Goal: Task Accomplishment & Management: Use online tool/utility

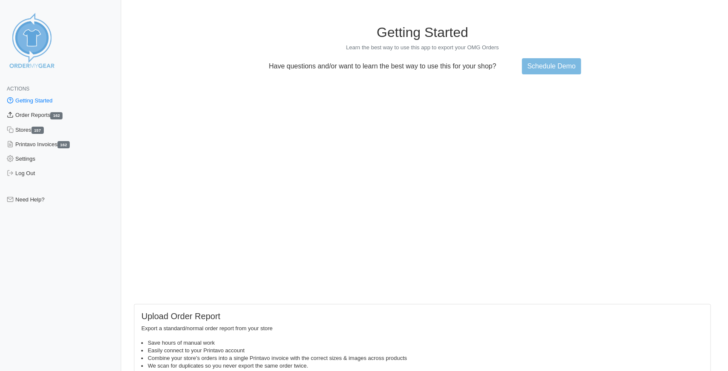
click at [27, 115] on link "Order Reports 162" at bounding box center [60, 115] width 121 height 14
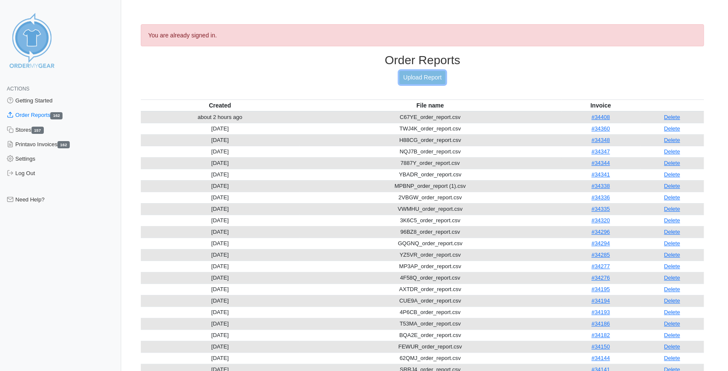
click at [426, 76] on link "Upload Report" at bounding box center [422, 77] width 46 height 13
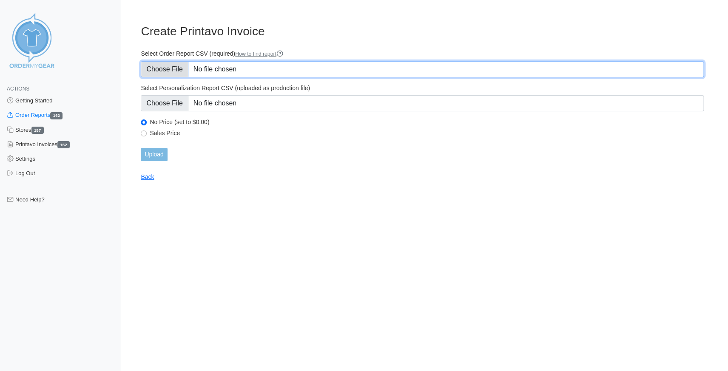
click at [153, 71] on input "Select Order Report CSV (required) How to find report" at bounding box center [422, 69] width 563 height 16
type input "C:\fakepath\NQ3M5_order_report.csv"
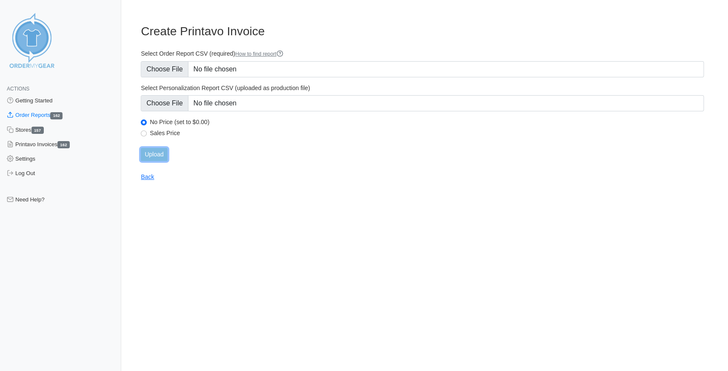
click at [153, 154] on input "Upload" at bounding box center [154, 154] width 26 height 13
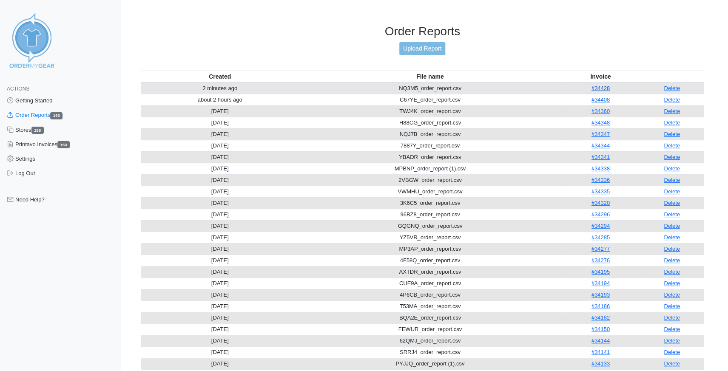
click at [607, 85] on link "#34428" at bounding box center [601, 88] width 18 height 6
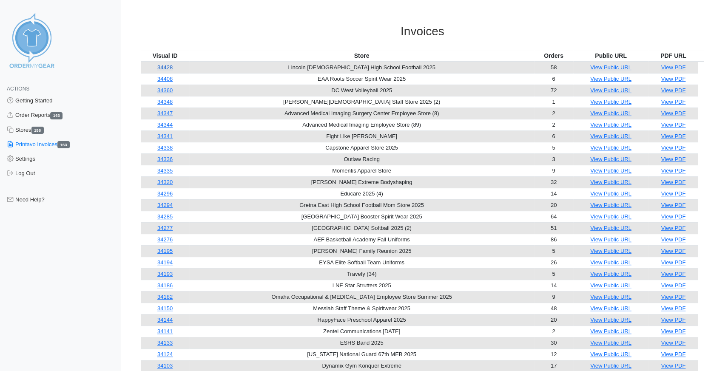
click at [166, 65] on link "34428" at bounding box center [164, 67] width 15 height 6
